Goal: Transaction & Acquisition: Purchase product/service

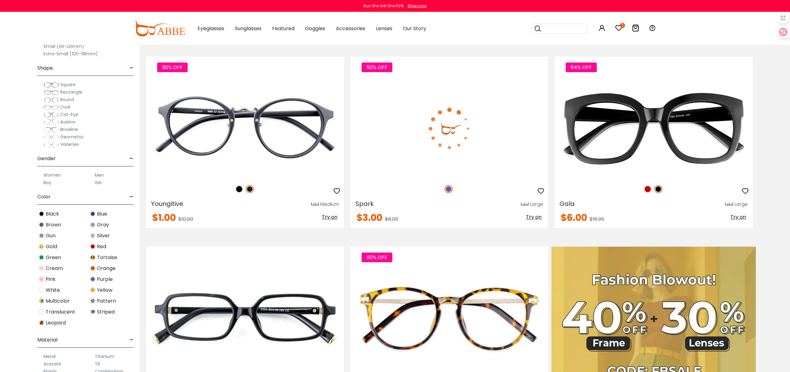
scroll to position [93, 0]
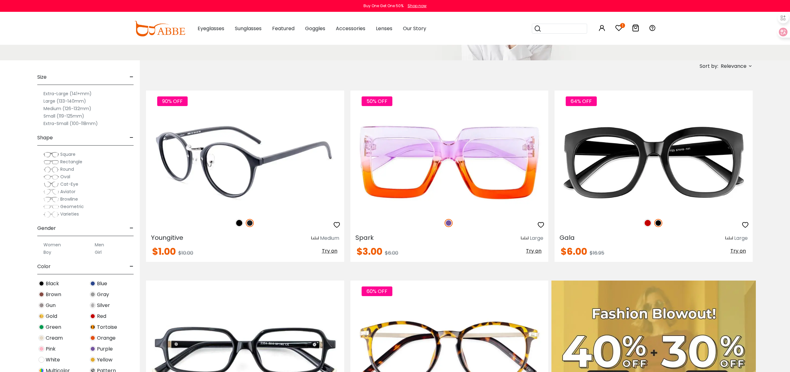
click at [239, 145] on img at bounding box center [245, 162] width 198 height 99
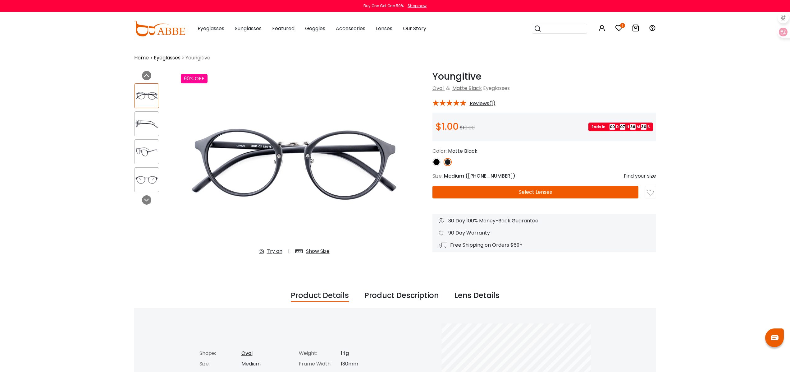
click at [546, 190] on button "Select Lenses" at bounding box center [536, 192] width 206 height 12
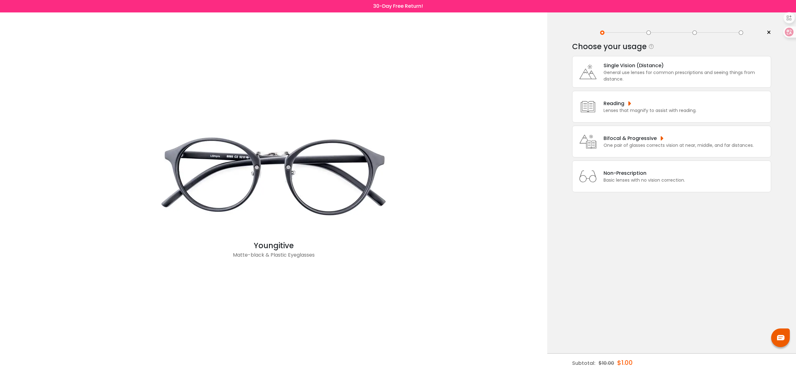
click at [679, 73] on div "General use lenses for common prescriptions and seeing things from distance." at bounding box center [685, 75] width 164 height 13
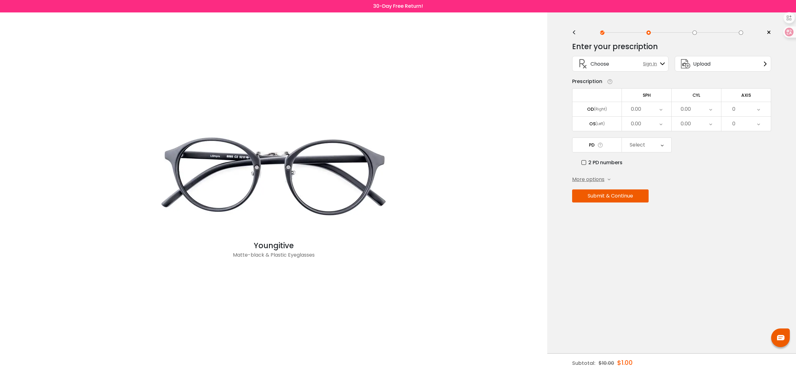
click at [618, 199] on button "Submit & Continue" at bounding box center [610, 195] width 76 height 13
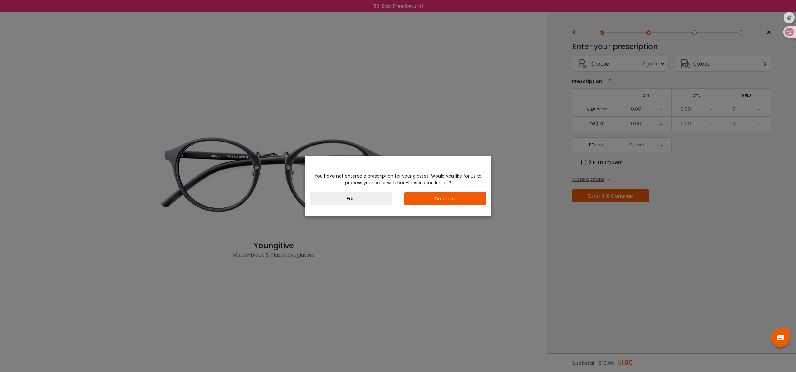
click at [440, 201] on button "Continue" at bounding box center [445, 198] width 82 height 13
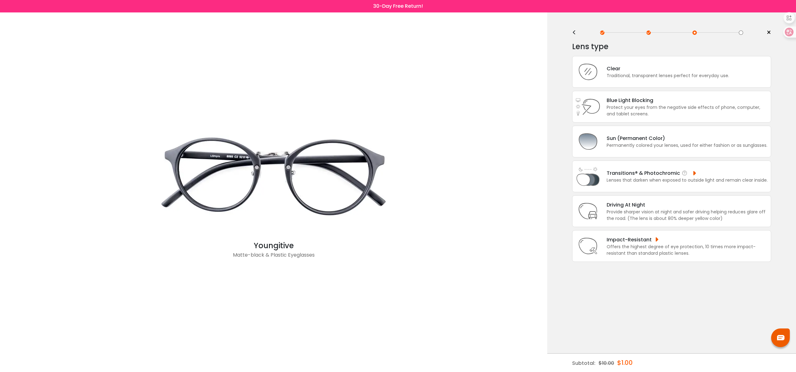
click at [623, 180] on div "Lenses that darken when exposed to outside light and remain clear inside." at bounding box center [686, 180] width 161 height 7
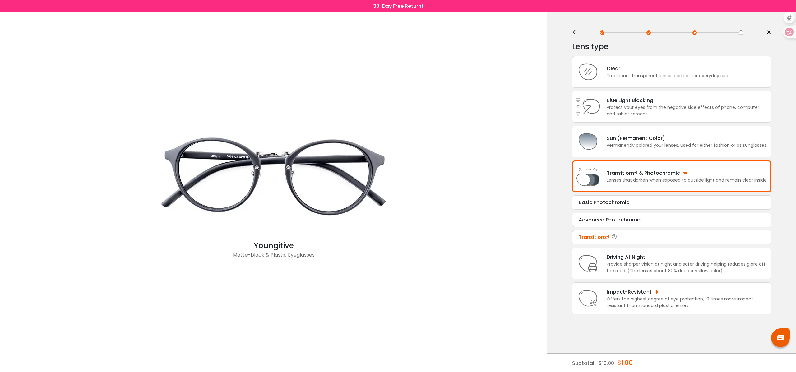
click at [594, 237] on div "Transitions®" at bounding box center [671, 236] width 186 height 7
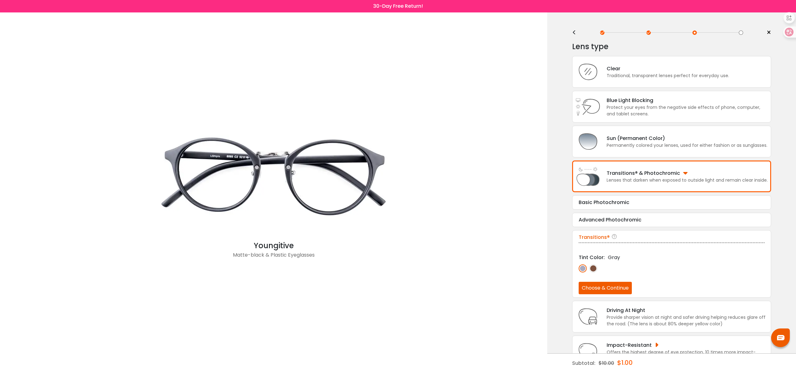
click at [596, 268] on img at bounding box center [593, 268] width 8 height 8
click at [583, 268] on img at bounding box center [582, 268] width 8 height 8
click at [651, 199] on div "Basic Photochromic" at bounding box center [671, 202] width 186 height 7
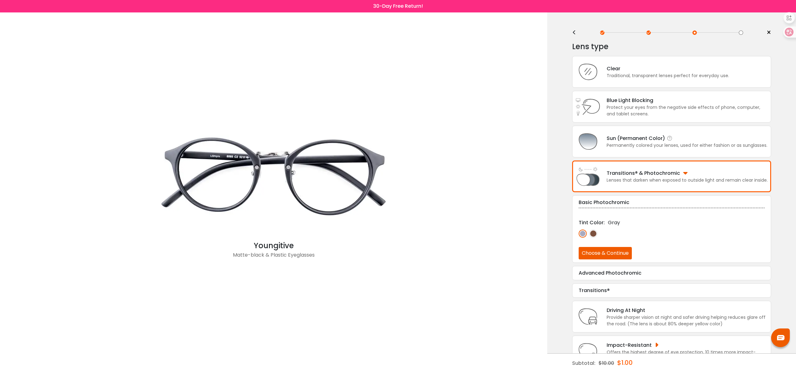
click at [642, 143] on div "Permanently colored your lenses, used for either fashion or as sunglasses." at bounding box center [686, 145] width 161 height 7
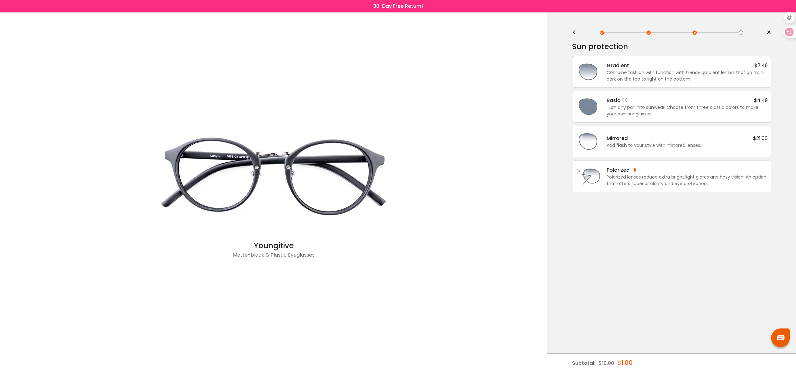
click at [650, 112] on div "Turn any pair into sunwear. Choose from three classic colors to make your own s…" at bounding box center [686, 110] width 161 height 13
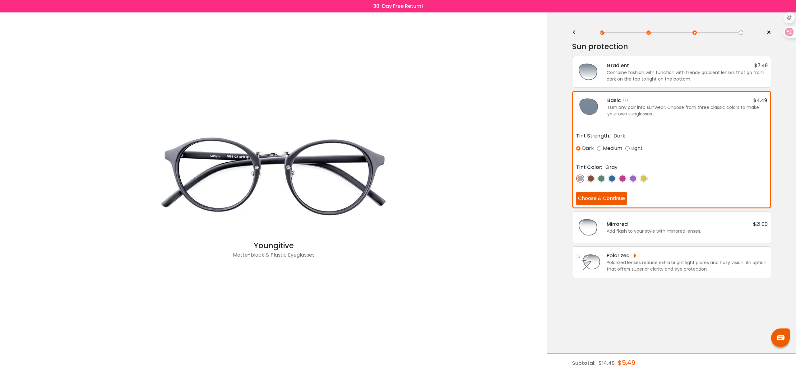
click at [599, 177] on img at bounding box center [601, 178] width 8 height 8
click at [607, 151] on div "Medium" at bounding box center [609, 148] width 25 height 11
click at [594, 200] on button "Choose & Continue" at bounding box center [601, 198] width 51 height 13
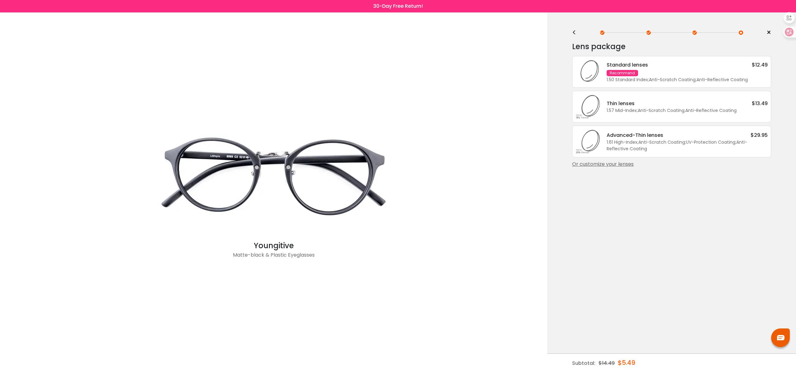
click at [685, 72] on div "Standard lenses $12.49 Recommend 1.50 Standard Index ; Anti-Scratch Coating ; A…" at bounding box center [683, 72] width 167 height 22
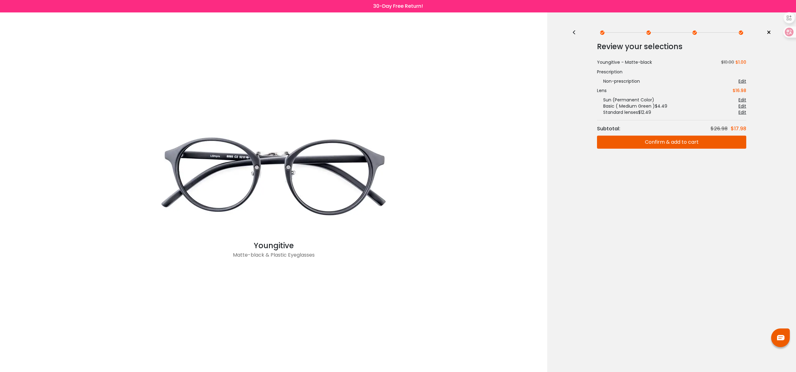
click at [573, 33] on div "<" at bounding box center [576, 32] width 9 height 5
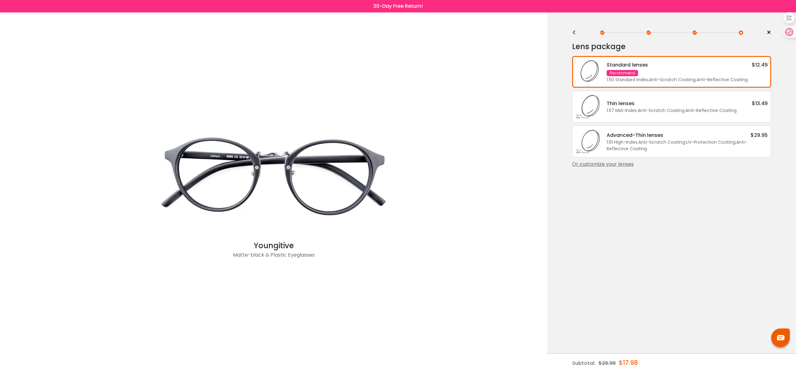
click at [622, 163] on div "Or customize your lenses" at bounding box center [671, 163] width 199 height 7
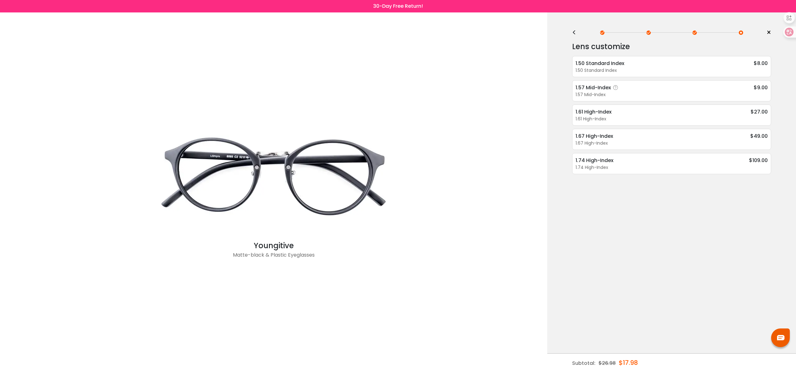
click at [631, 91] on div "1.57 Mid-Index $9.00" at bounding box center [671, 88] width 192 height 8
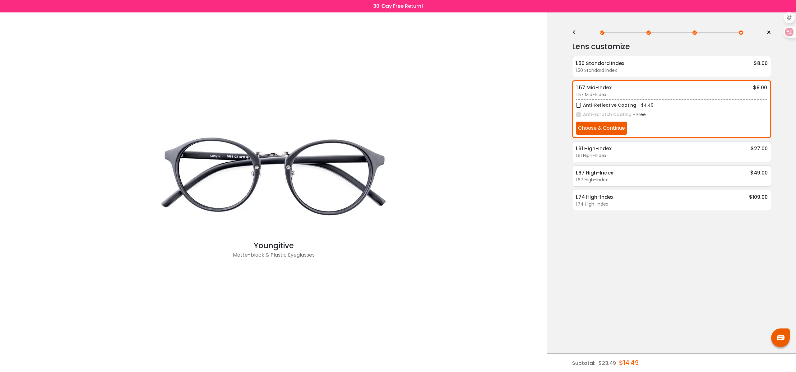
click at [573, 32] on div "<" at bounding box center [576, 32] width 9 height 5
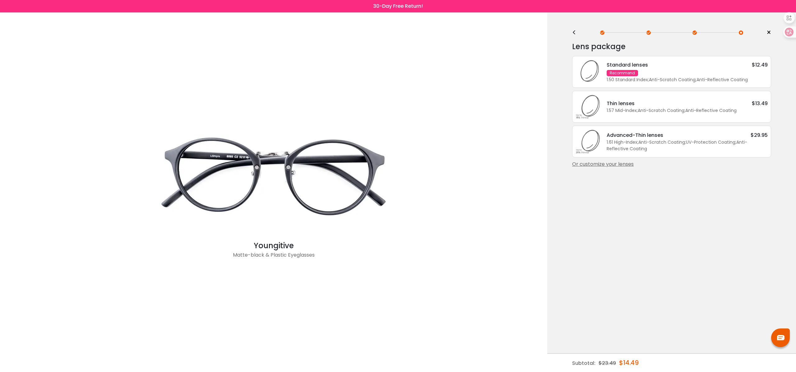
click at [709, 78] on div "1.50 Standard Index ; Anti-Scratch Coating ; Anti-Reflective Coating ;" at bounding box center [686, 79] width 161 height 7
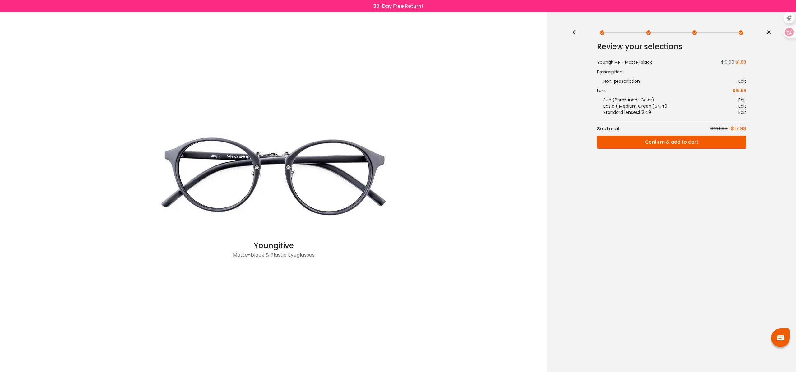
click at [674, 144] on button "Confirm & add to cart" at bounding box center [671, 142] width 149 height 13
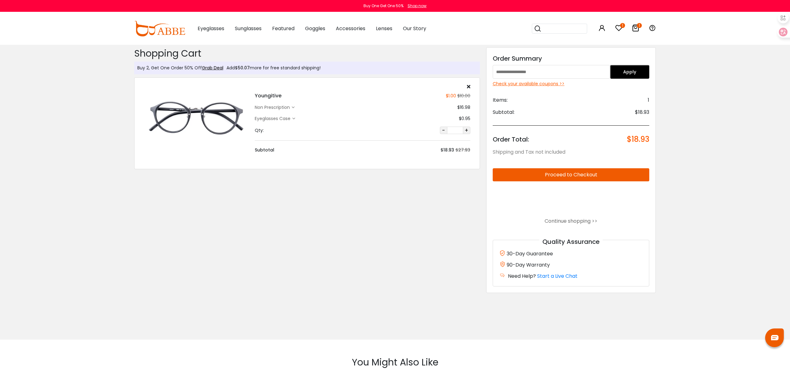
click at [285, 120] on div "Eyeglasses Case" at bounding box center [274, 118] width 38 height 7
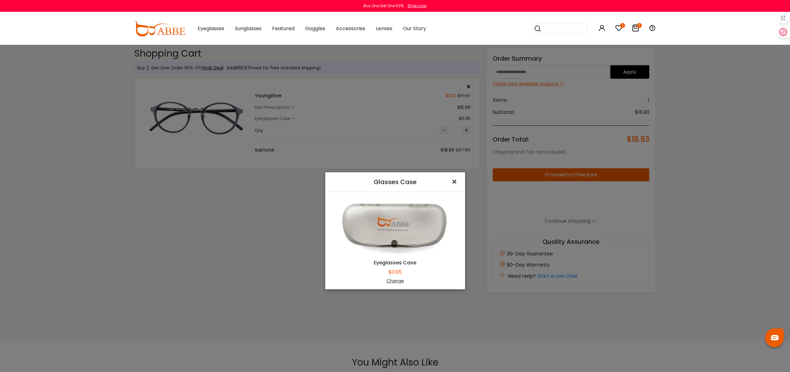
click at [451, 182] on span "×" at bounding box center [455, 181] width 9 height 13
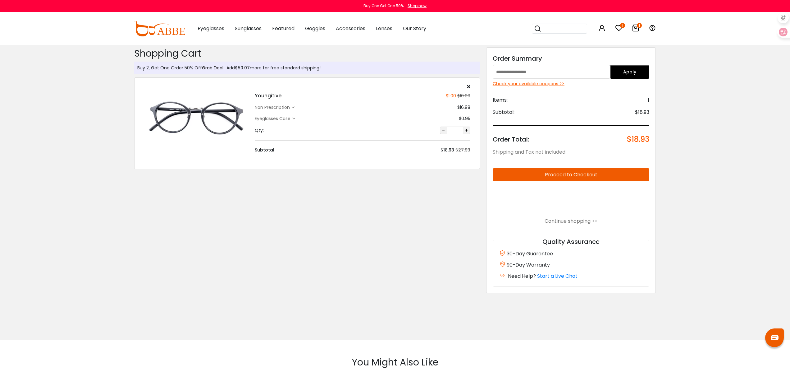
click at [285, 112] on div "Youngitive $1.00 $10.00 non prescription $16.98 Eyeglasses Case $0.95 $27.93 Qt…" at bounding box center [363, 118] width 222 height 69
click at [285, 111] on div "Youngitive $1.00 $10.00 non prescription $16.98 Eyeglasses Case $0.95 $27.93 Qt…" at bounding box center [363, 118] width 222 height 69
click at [285, 108] on div "non prescription" at bounding box center [273, 107] width 37 height 7
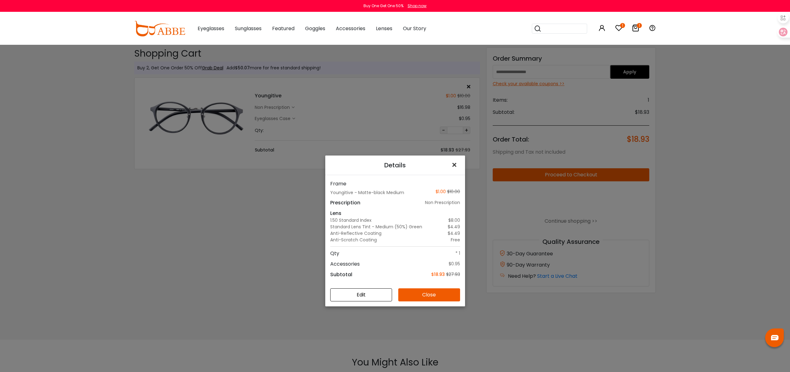
click at [455, 167] on span "×" at bounding box center [455, 164] width 9 height 13
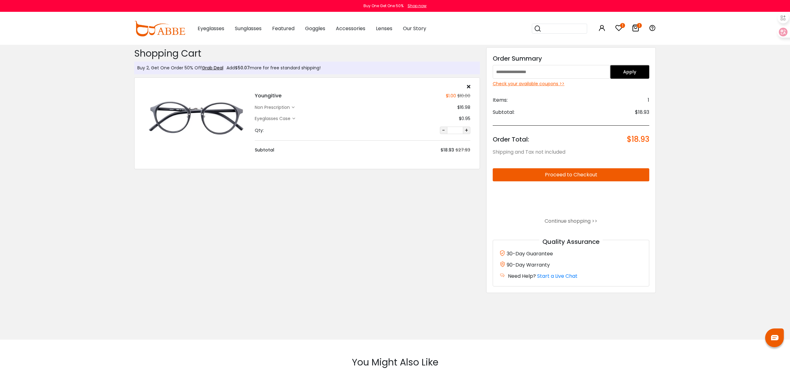
click at [582, 178] on button "Proceed to Checkout" at bounding box center [571, 174] width 157 height 13
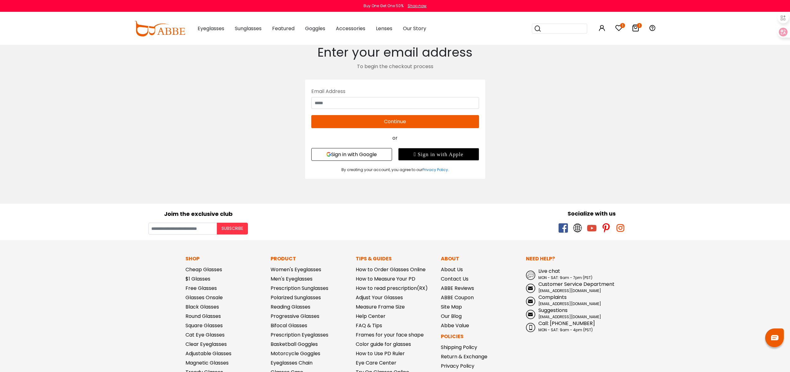
click at [347, 162] on div "Email Address Continue No match for email address and/or password. Please try a…" at bounding box center [395, 129] width 180 height 99
click at [346, 157] on button "Sign in with Google" at bounding box center [351, 154] width 81 height 13
